Goal: Transaction & Acquisition: Purchase product/service

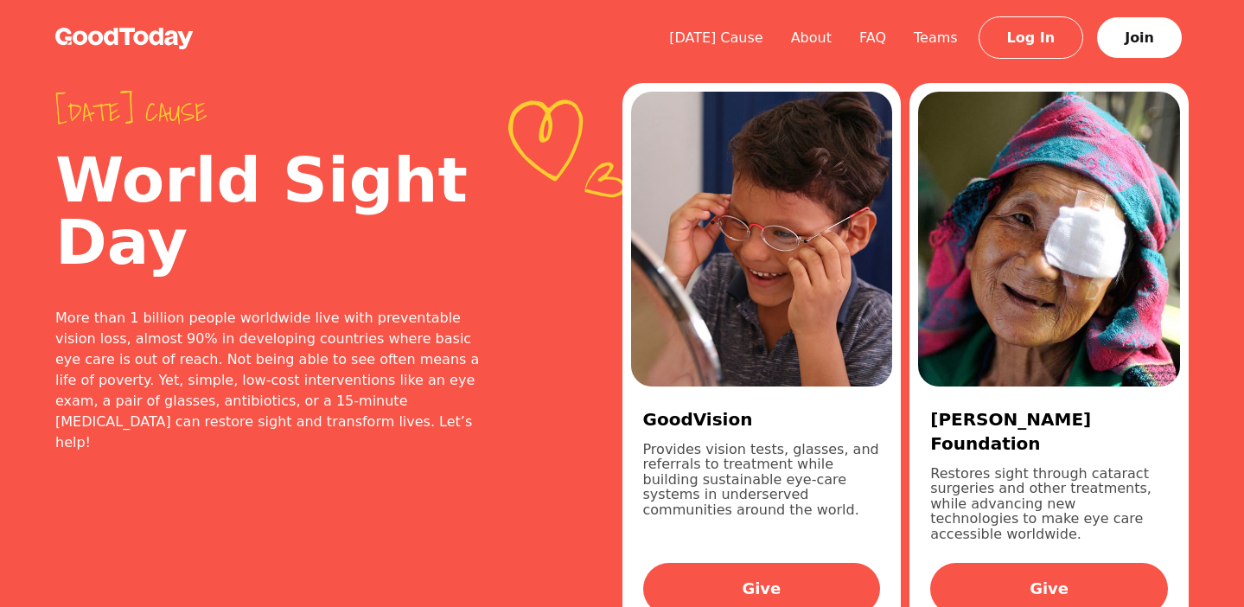
drag, startPoint x: 646, startPoint y: 417, endPoint x: 706, endPoint y: 503, distance: 105.5
click at [706, 503] on div "GoodVision Provides vision tests, glasses, and referrals to treatment while bui…" at bounding box center [762, 507] width 262 height 240
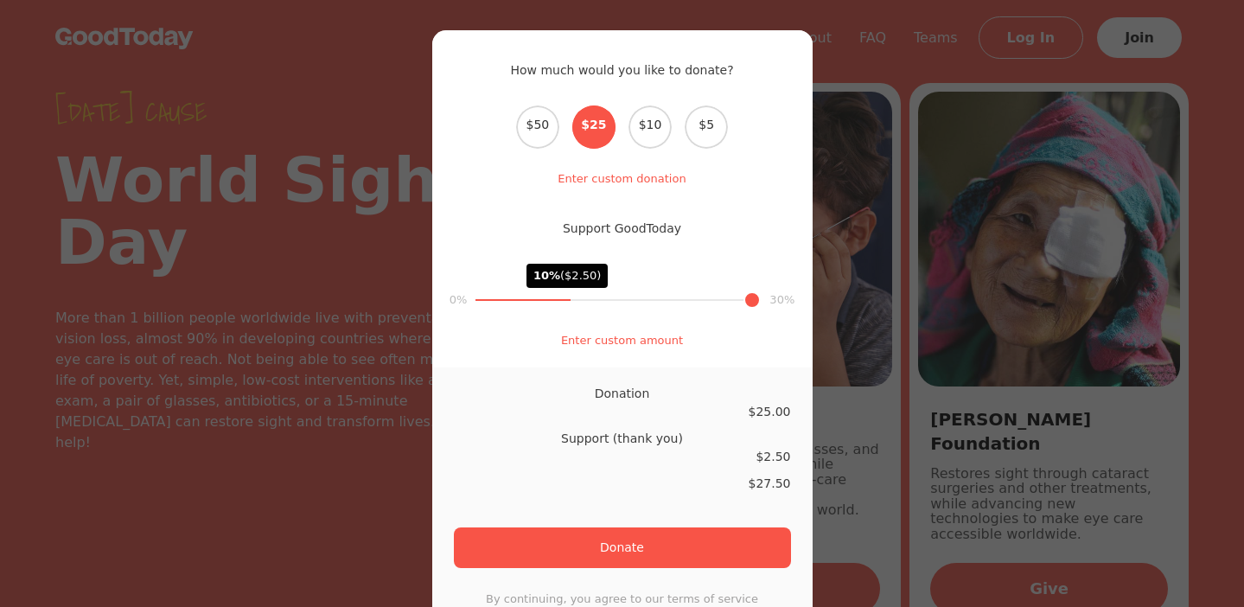
copy div "GoodVision Provides vision tests, glasses, and referrals to treatment while bui…"
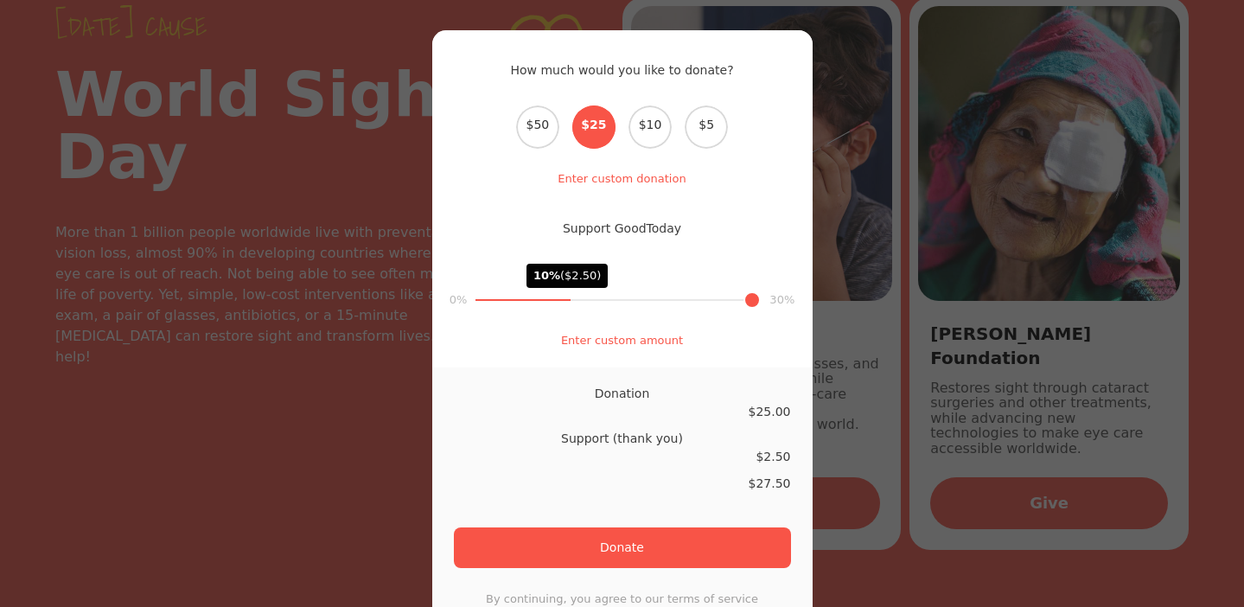
scroll to position [229, 0]
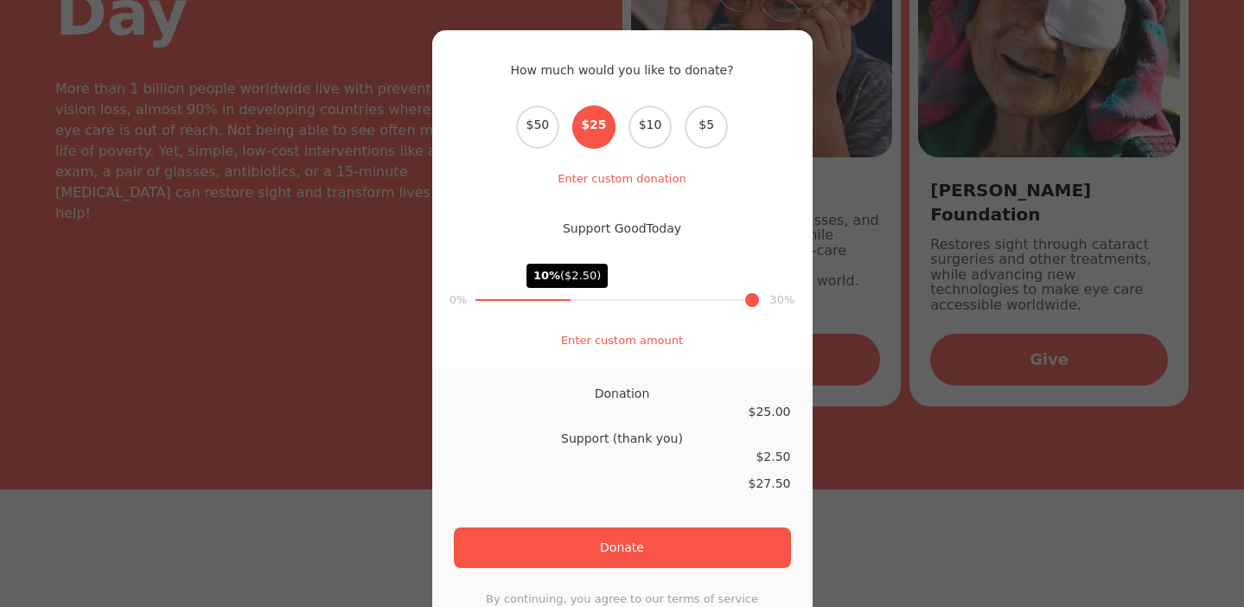
click at [343, 380] on div "How much would you like to donate? Select the donation amount $50 $25 $10 $5 En…" at bounding box center [622, 303] width 1244 height 607
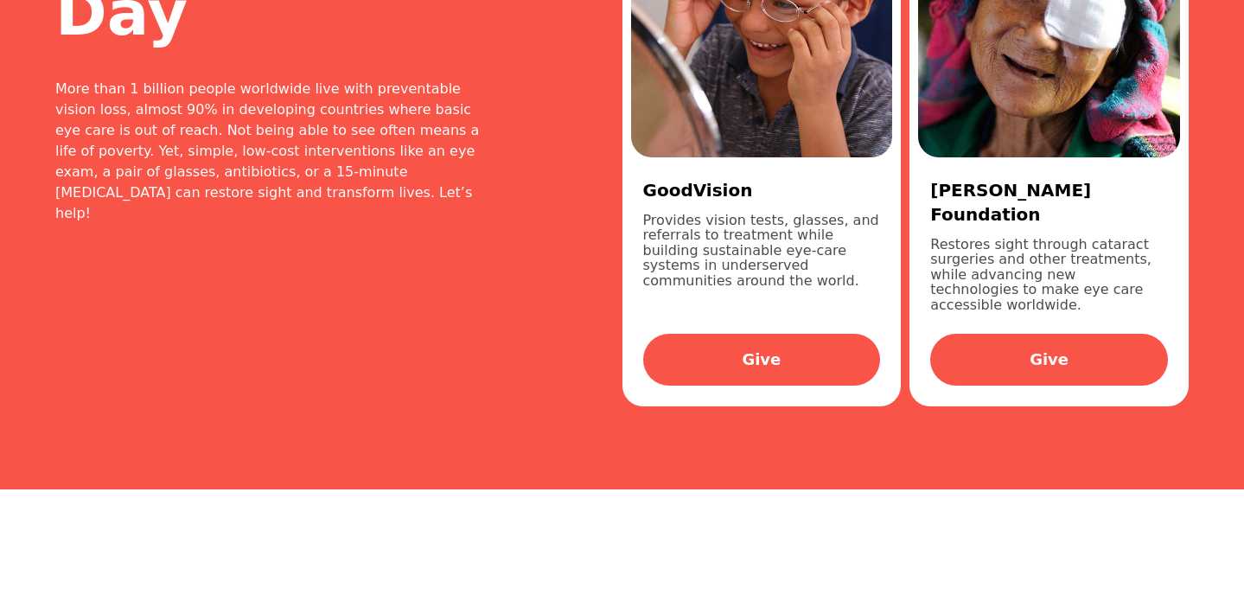
drag, startPoint x: 645, startPoint y: 185, endPoint x: 694, endPoint y: 285, distance: 111.8
click at [694, 285] on div "GoodVision Provides vision tests, glasses, and referrals to treatment while bui…" at bounding box center [762, 277] width 262 height 240
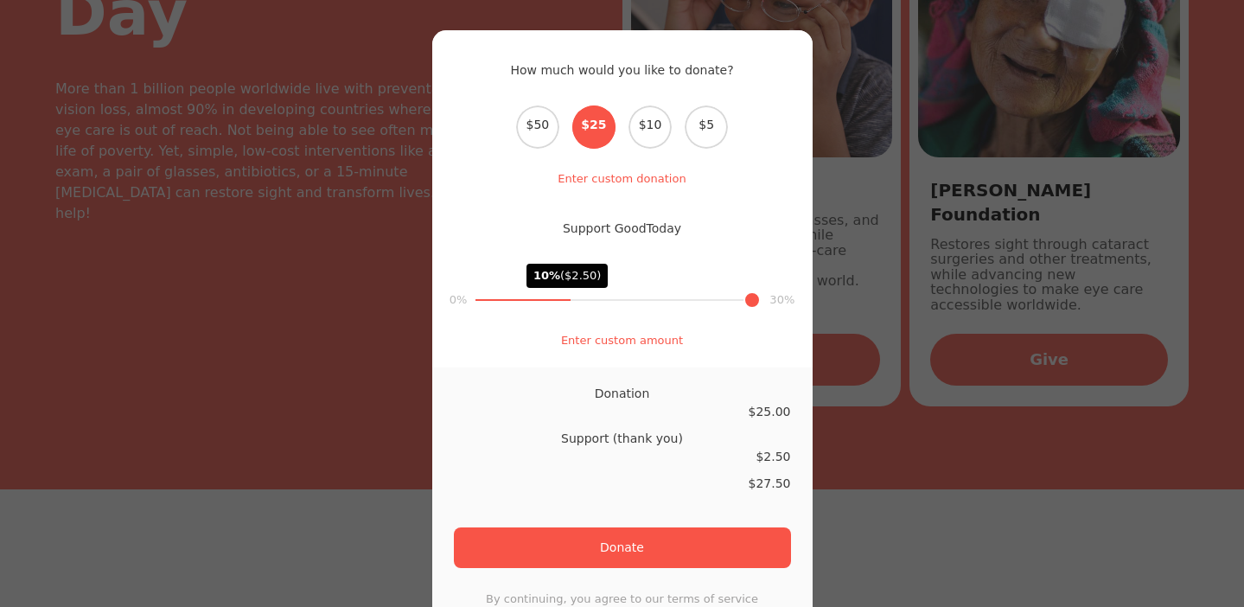
copy div "GoodVision Provides vision tests, glasses, and referrals to treatment while bui…"
click at [836, 246] on div "How much would you like to donate? Select the donation amount $50 $25 $10 $5 En…" at bounding box center [622, 303] width 1244 height 607
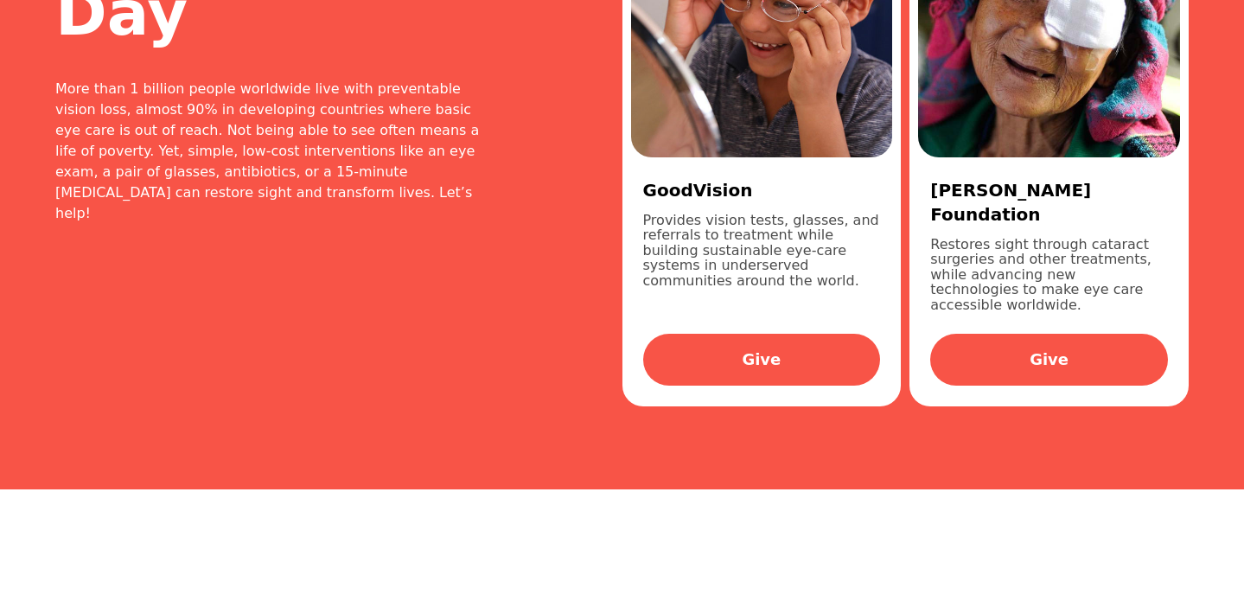
drag, startPoint x: 689, startPoint y: 275, endPoint x: 646, endPoint y: 201, distance: 85.3
click at [646, 201] on div "GoodVision Provides vision tests, glasses, and referrals to treatment while bui…" at bounding box center [762, 277] width 262 height 240
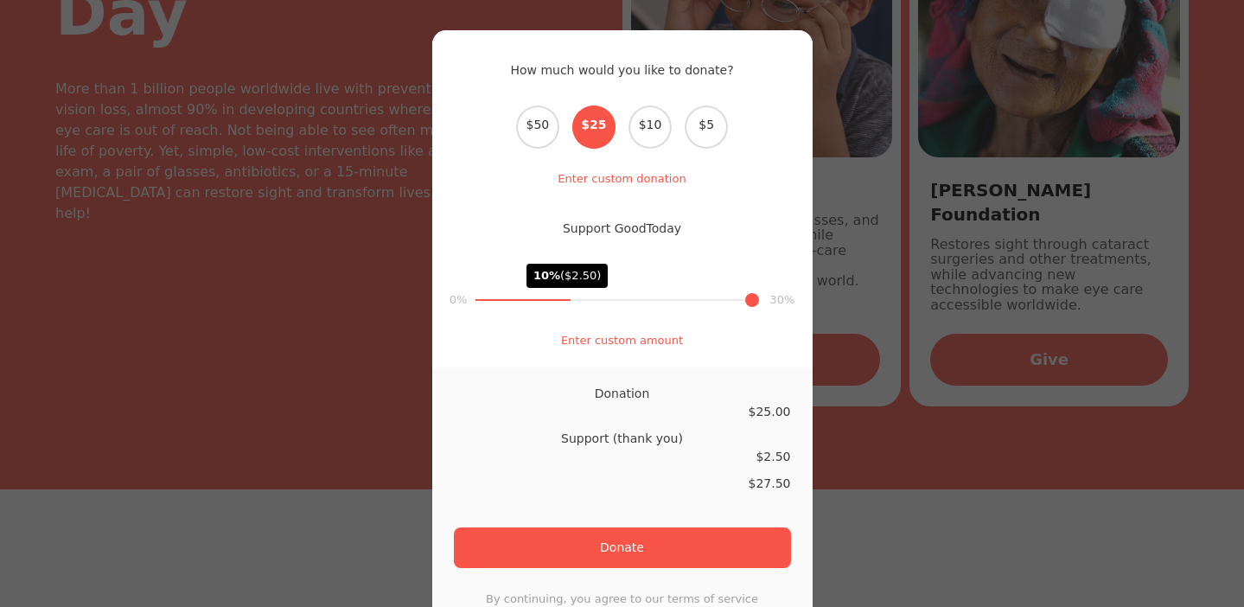
copy div "GoodVision Provides vision tests, glasses, and referrals to treatment while bui…"
click at [819, 245] on div "How much would you like to donate? Select the donation amount $50 $25 $10 $5 En…" at bounding box center [622, 303] width 1244 height 607
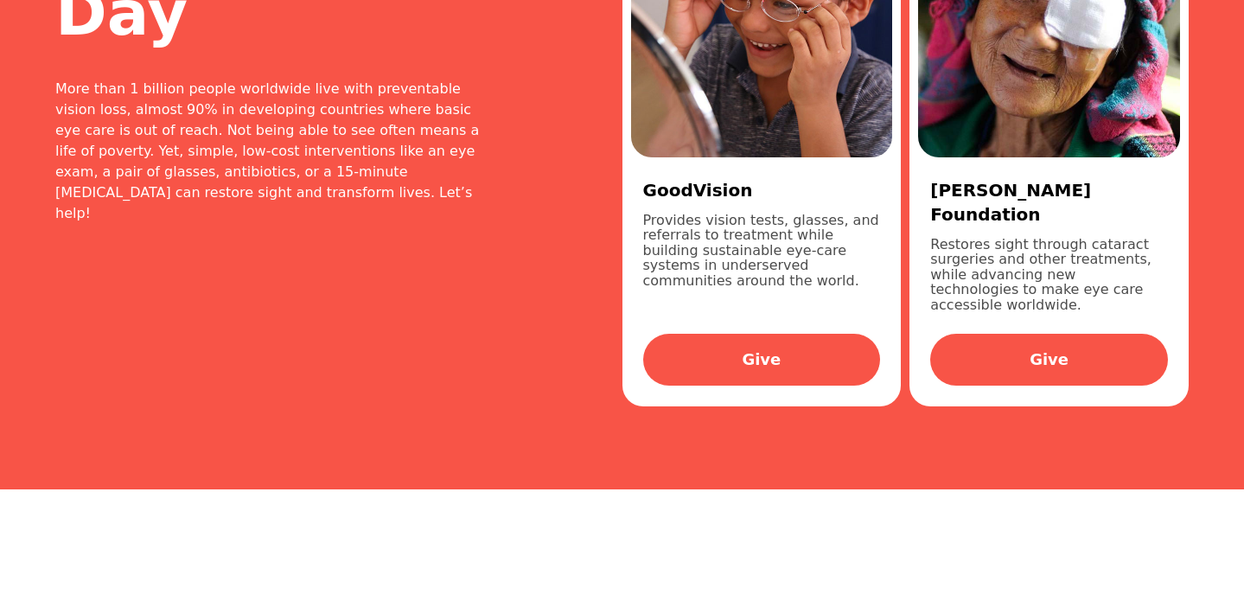
drag, startPoint x: 722, startPoint y: 282, endPoint x: 636, endPoint y: 181, distance: 133.1
click at [636, 181] on div "GoodVision Provides vision tests, glasses, and referrals to treatment while bui…" at bounding box center [762, 277] width 262 height 240
